Goal: Information Seeking & Learning: Learn about a topic

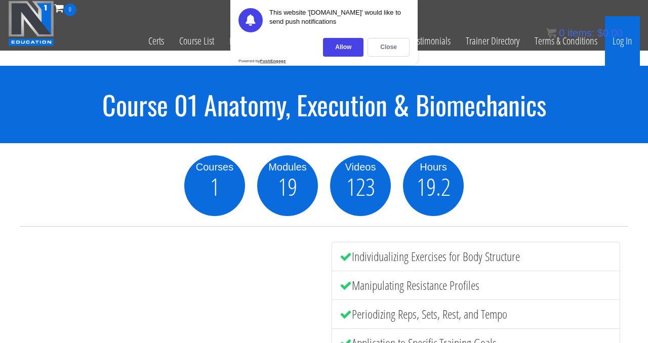
click at [618, 41] on link "Log In" at bounding box center [622, 41] width 35 height 50
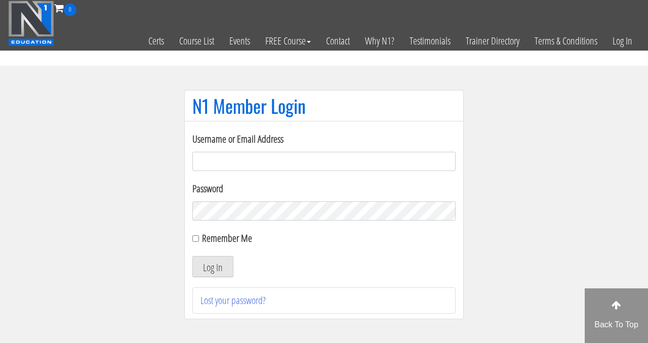
type input "[EMAIL_ADDRESS][DOMAIN_NAME]"
click at [195, 240] on input "Remember Me" at bounding box center [195, 239] width 7 height 7
checkbox input "true"
click at [211, 264] on button "Log In" at bounding box center [212, 266] width 41 height 21
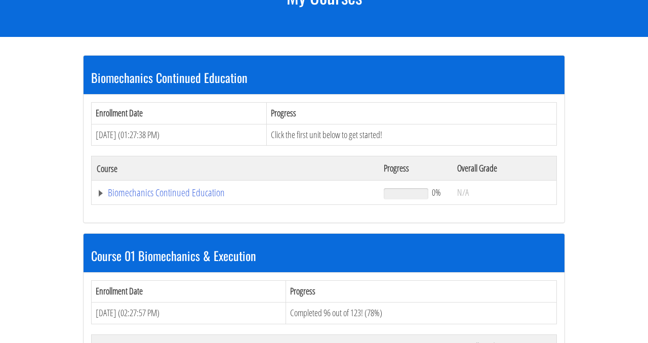
scroll to position [161, 0]
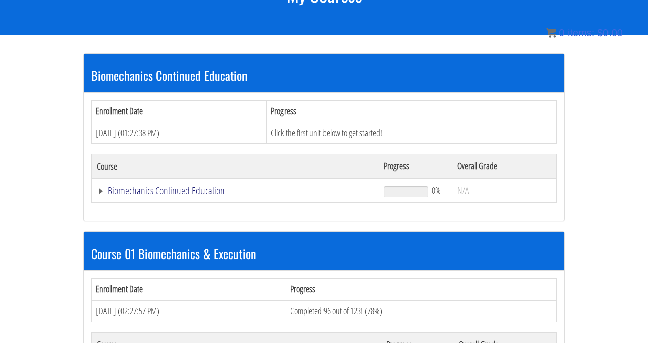
click at [198, 191] on link "Biomechanics Continued Education" at bounding box center [235, 191] width 277 height 10
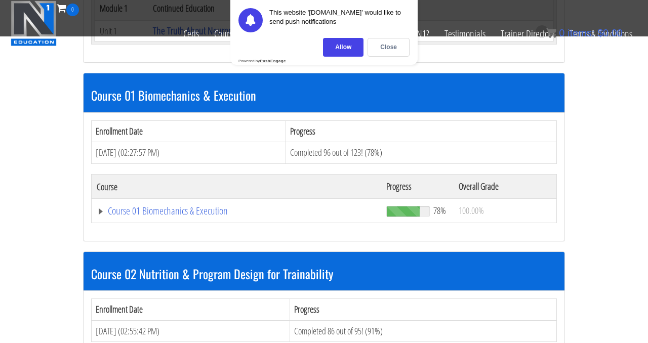
scroll to position [308, 0]
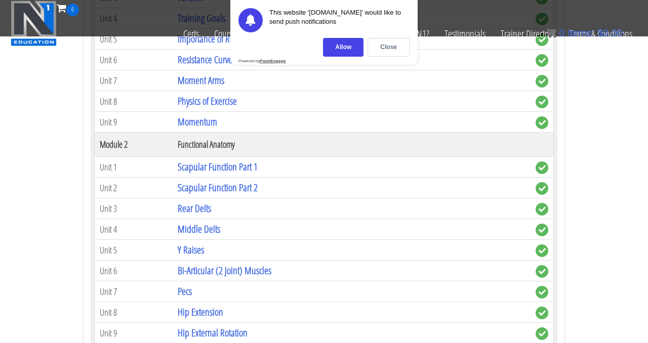
scroll to position [611, 0]
click at [222, 169] on link "Scapular Function Part 1" at bounding box center [218, 168] width 80 height 14
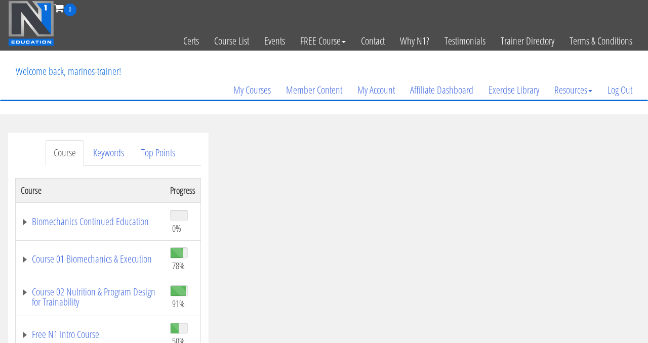
scroll to position [98, 0]
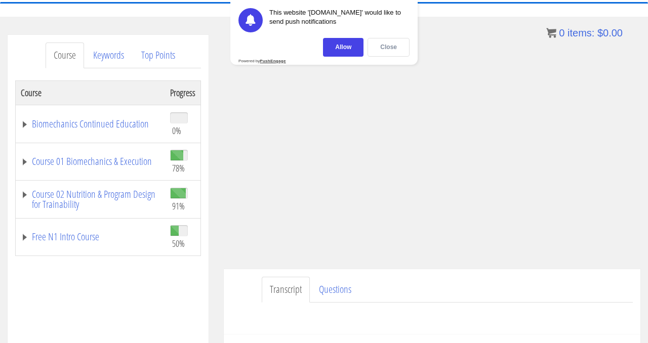
click at [385, 54] on div "Close" at bounding box center [389, 47] width 42 height 19
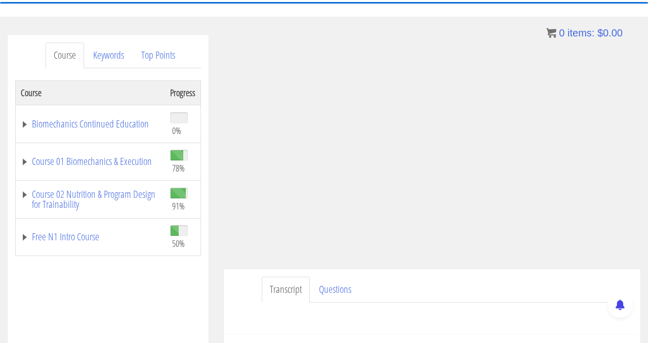
click at [212, 28] on section "Course Keywords Top Points Course Progress Biomechanics Continued Education 0% …" at bounding box center [324, 321] width 648 height 609
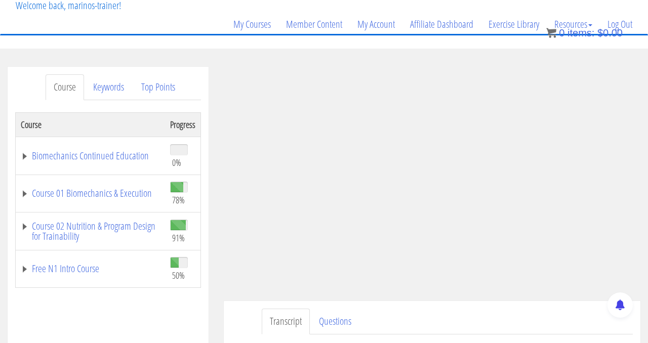
scroll to position [63, 0]
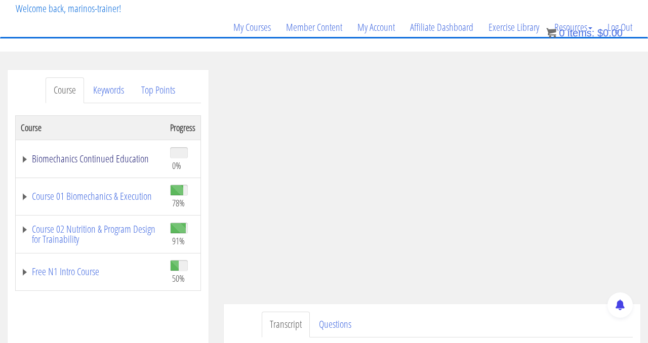
click at [129, 157] on link "Biomechanics Continued Education" at bounding box center [90, 159] width 139 height 10
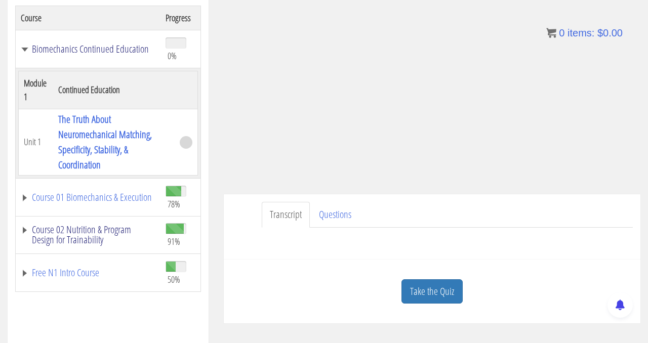
scroll to position [178, 0]
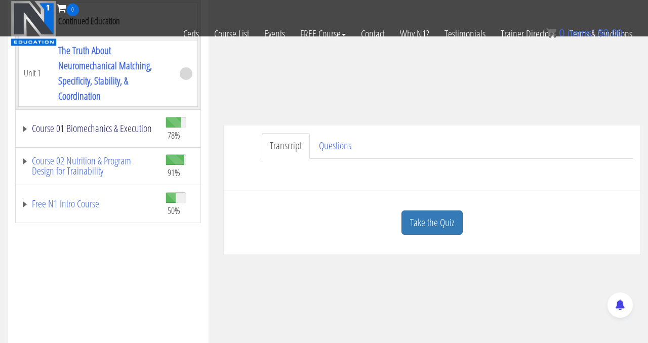
click at [115, 129] on link "Course 01 Biomechanics & Execution" at bounding box center [88, 129] width 135 height 10
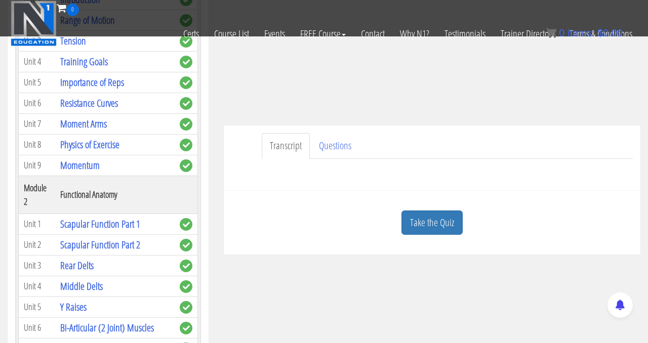
scroll to position [239, 0]
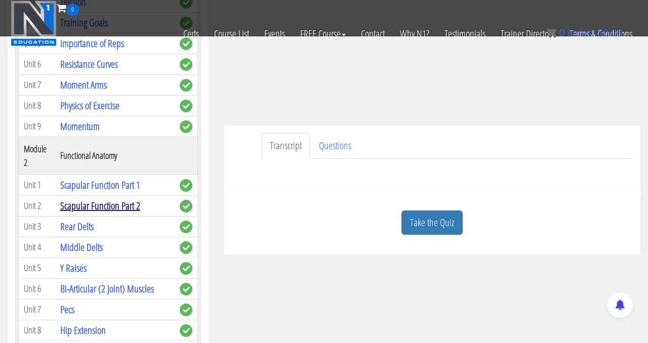
click at [109, 202] on link "Scapular Function Part 2" at bounding box center [100, 206] width 80 height 14
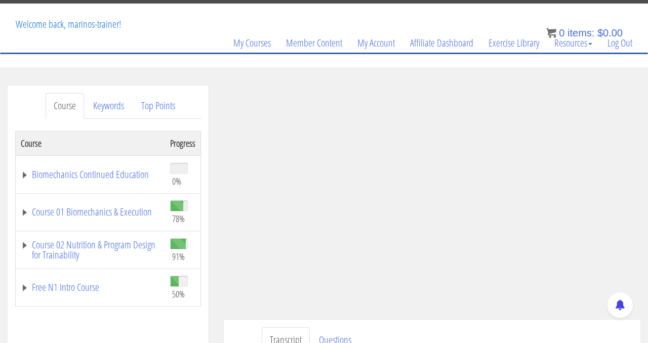
scroll to position [48, 0]
